Goal: Task Accomplishment & Management: Complete application form

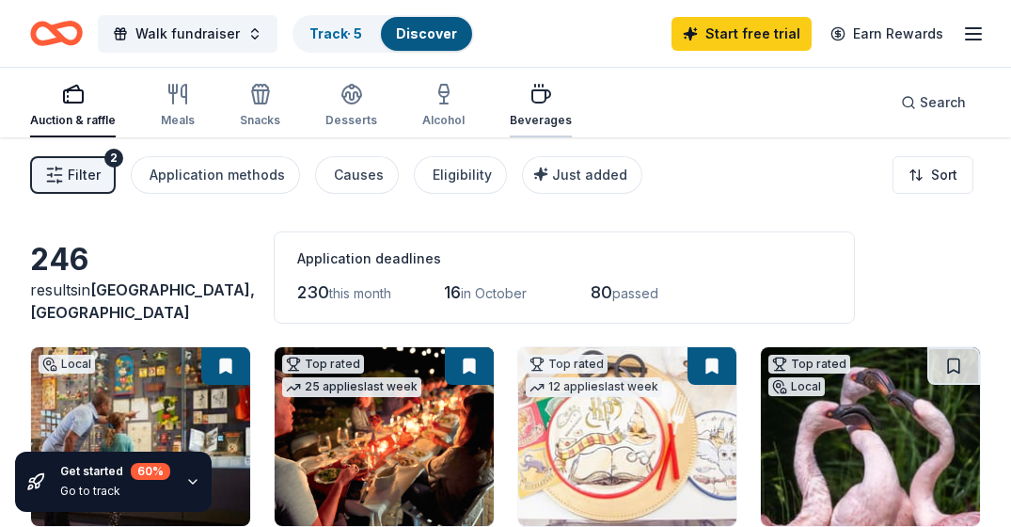
scroll to position [569, 0]
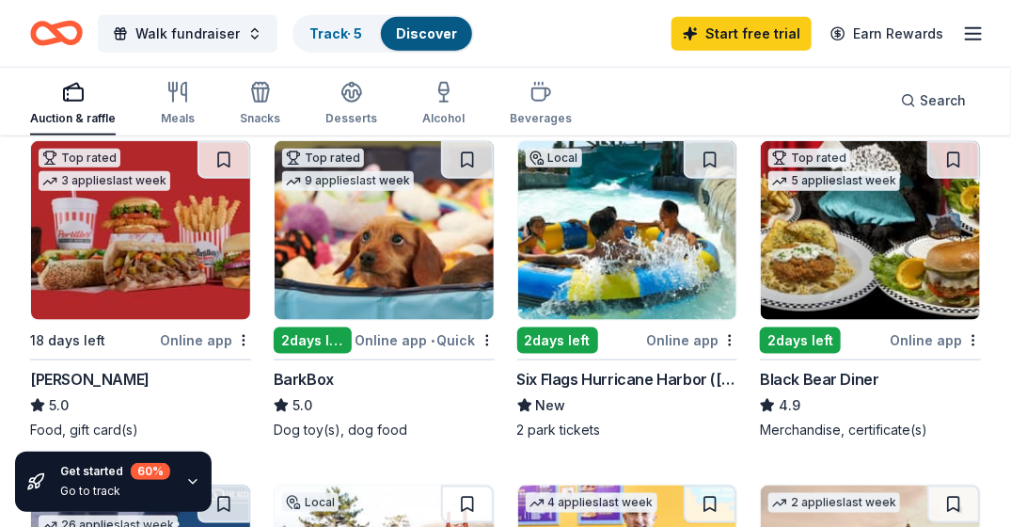
click at [836, 340] on div "2 days left" at bounding box center [800, 340] width 81 height 26
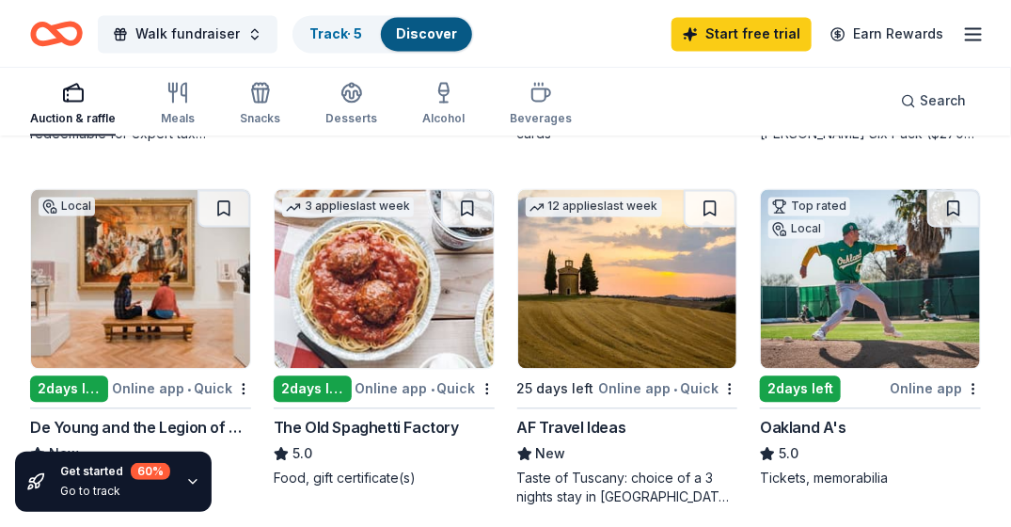
scroll to position [1246, 0]
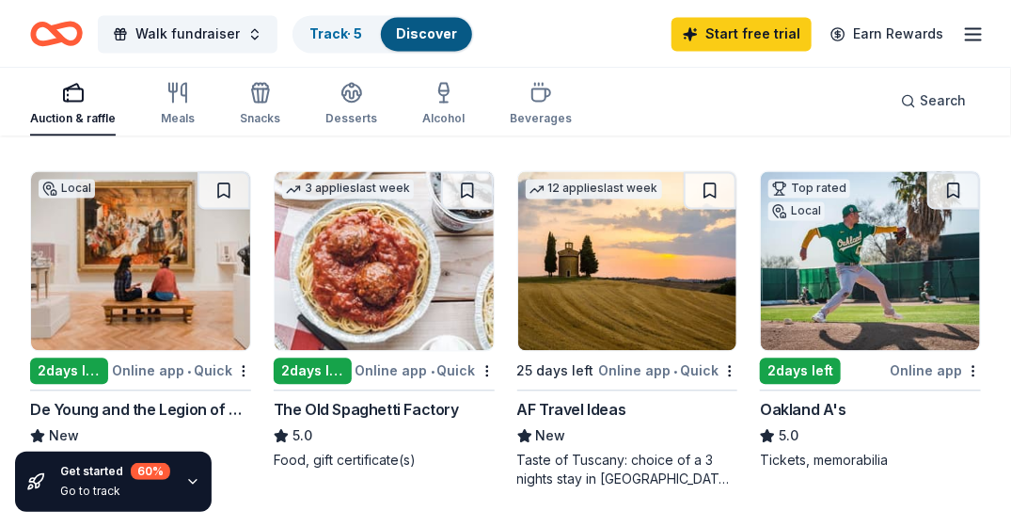
click at [316, 365] on div "2 days left" at bounding box center [313, 370] width 78 height 26
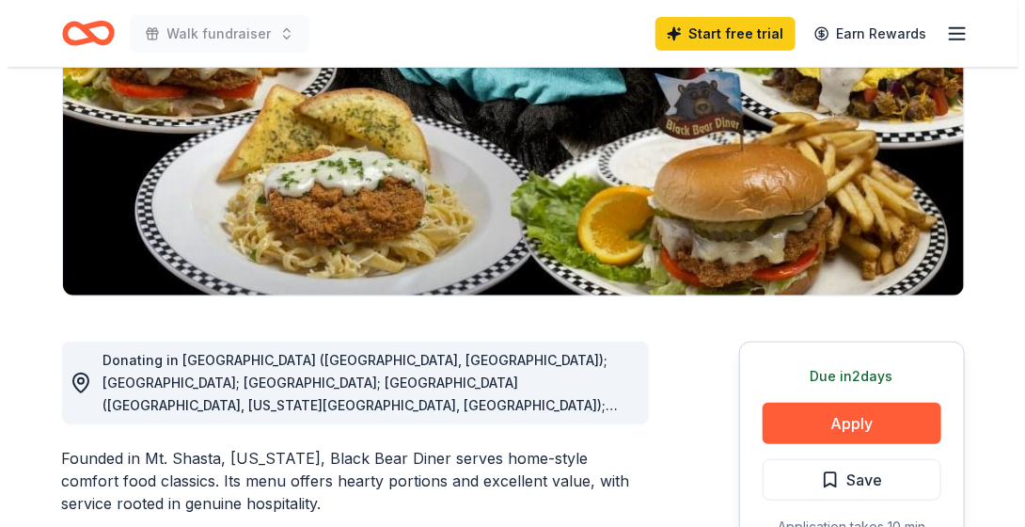
scroll to position [363, 0]
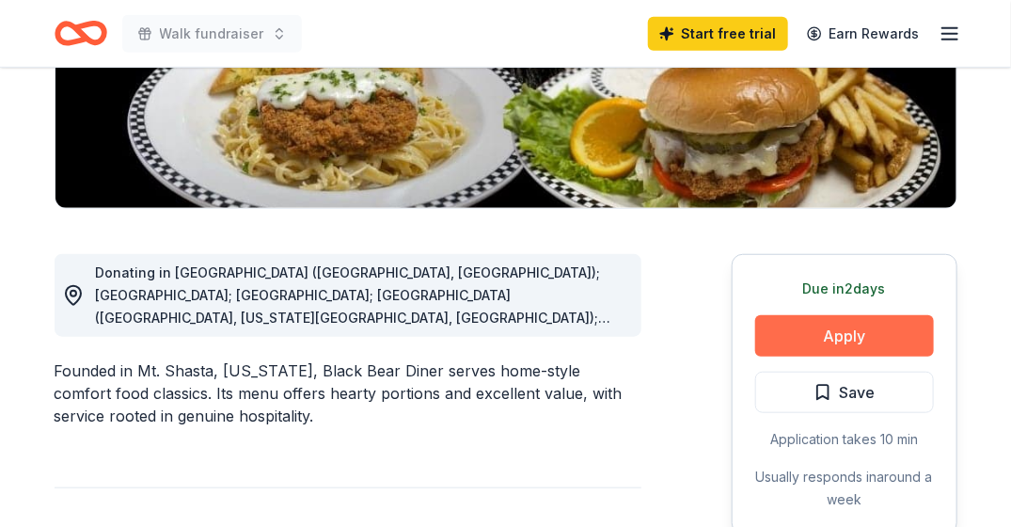
click at [893, 347] on button "Apply" at bounding box center [844, 335] width 179 height 41
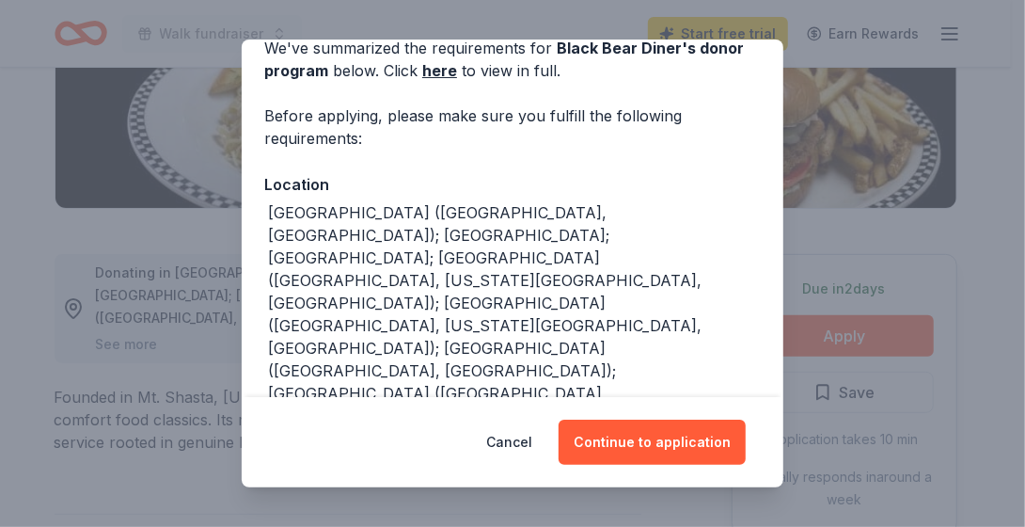
scroll to position [113, 0]
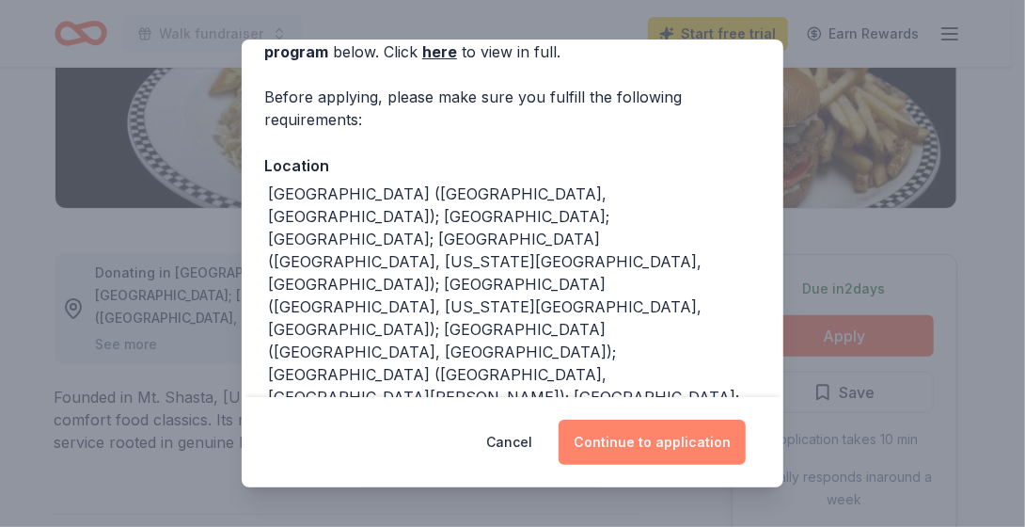
click at [658, 434] on button "Continue to application" at bounding box center [652, 442] width 187 height 45
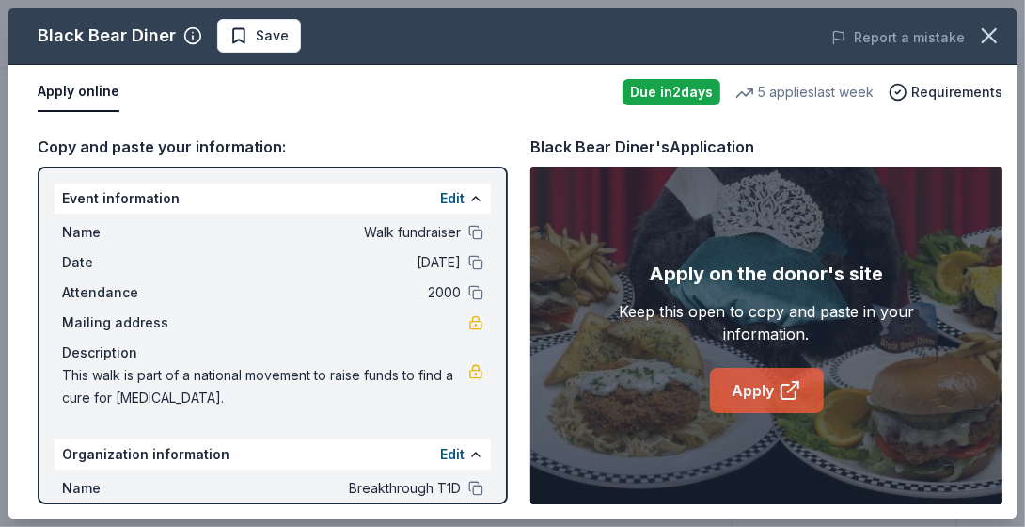
click at [784, 404] on link "Apply" at bounding box center [767, 390] width 114 height 45
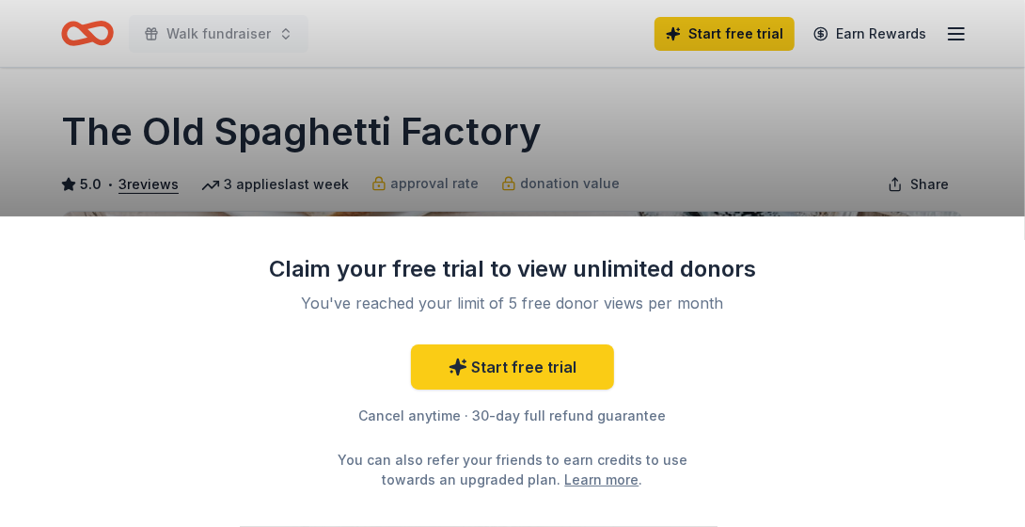
click at [674, 180] on div "Claim your free trial to view unlimited donors You've reached your limit of 5 f…" at bounding box center [512, 263] width 1025 height 527
